Goal: Download file/media

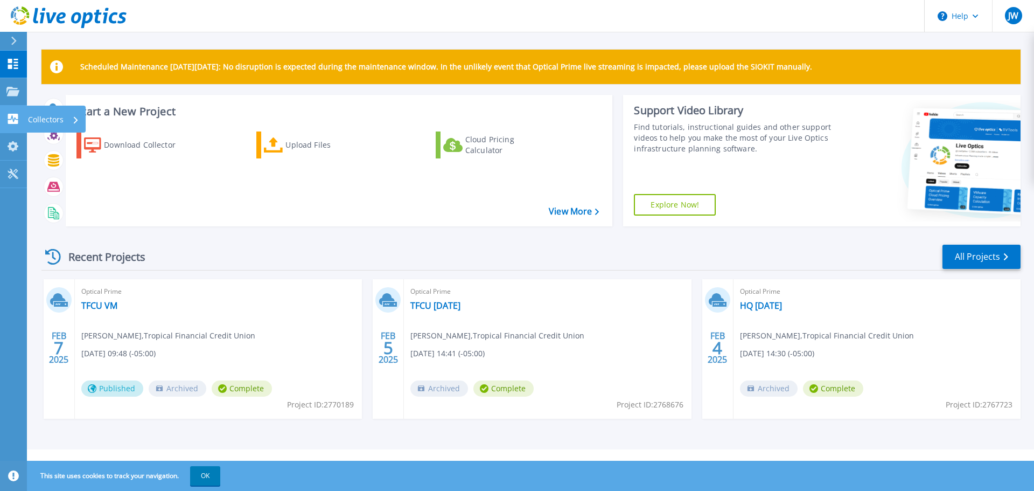
click at [21, 121] on link "Collectors Collectors" at bounding box center [13, 119] width 27 height 27
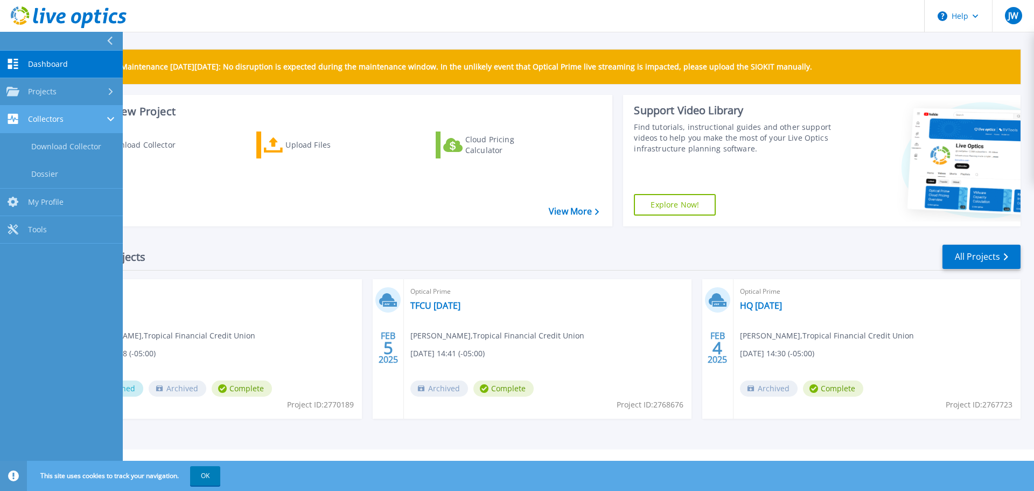
click at [55, 118] on span "Collectors" at bounding box center [46, 119] width 36 height 10
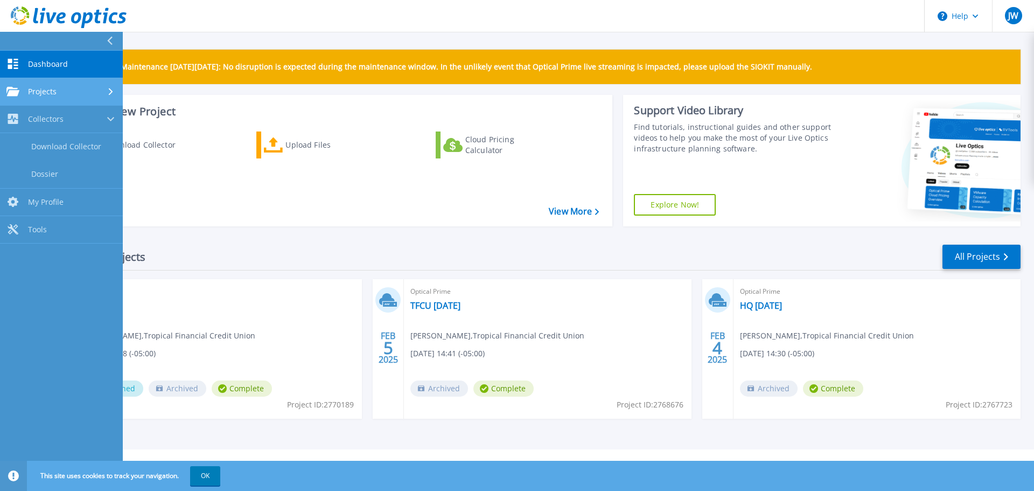
click at [57, 85] on link "Projects Projects" at bounding box center [61, 91] width 123 height 27
click at [61, 68] on span "Dashboard" at bounding box center [48, 64] width 40 height 10
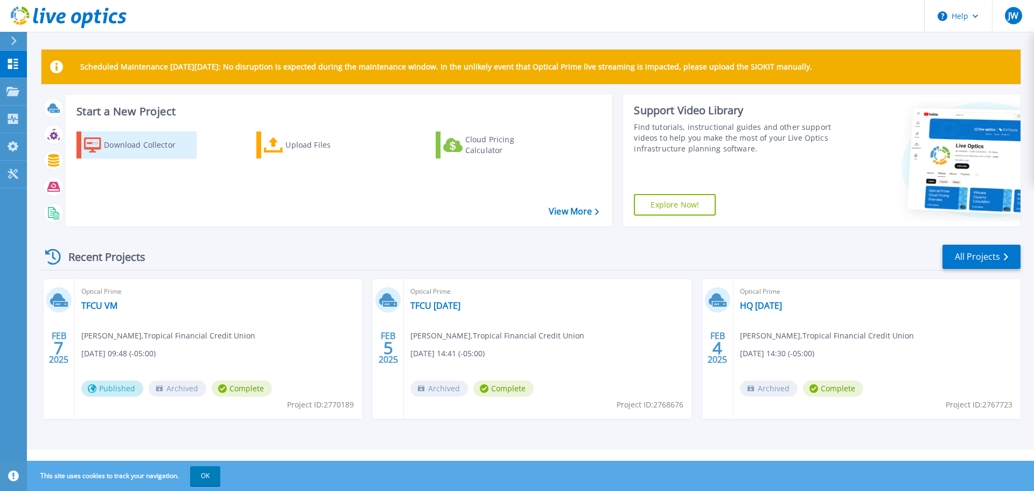
click at [116, 142] on div "Download Collector" at bounding box center [147, 145] width 86 height 22
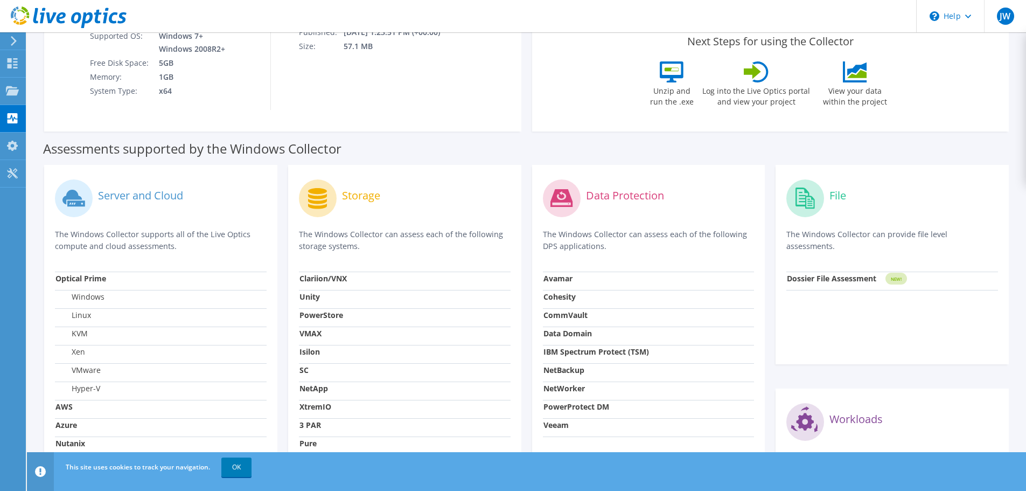
scroll to position [78, 0]
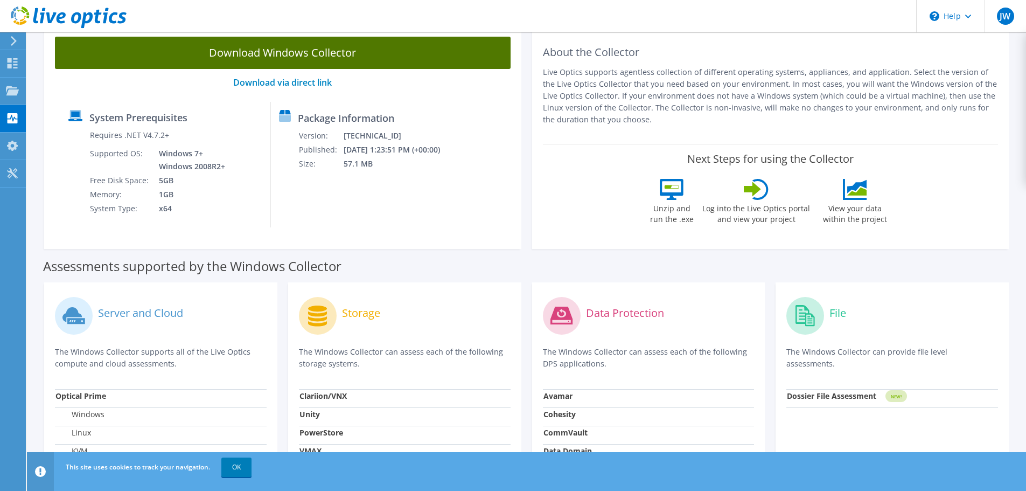
click at [293, 58] on link "Download Windows Collector" at bounding box center [283, 53] width 456 height 32
